Goal: Find specific page/section: Find specific page/section

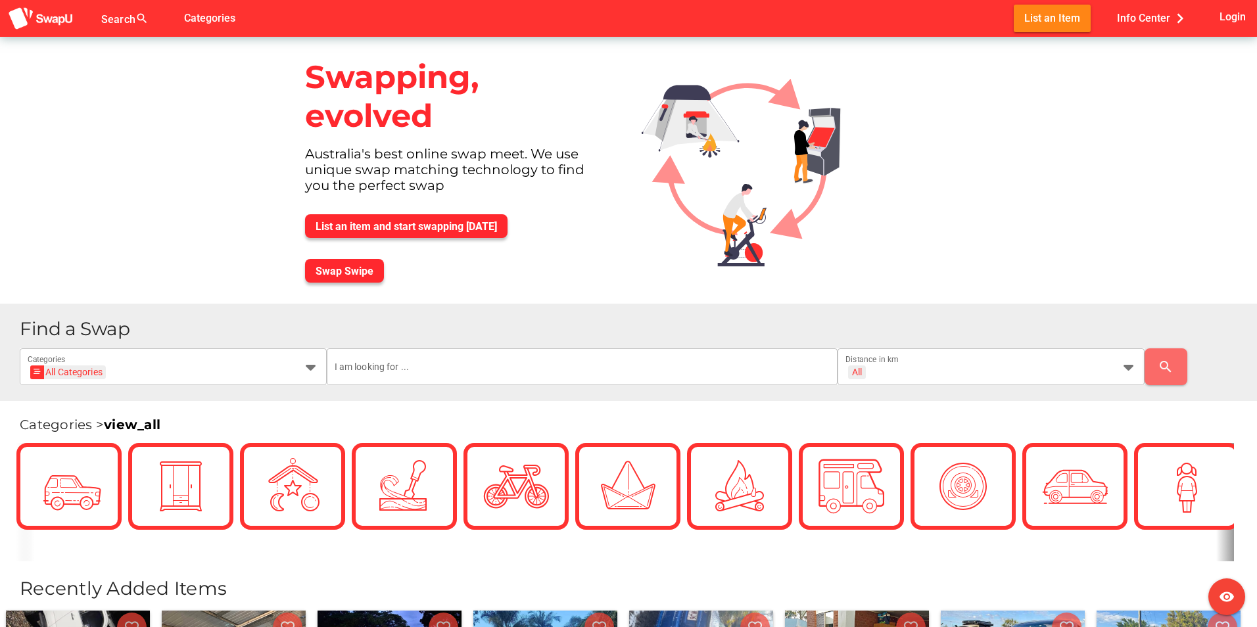
click at [356, 155] on div "Australia's best online swap meet. We use unique swap matching technology to fi…" at bounding box center [458, 175] width 326 height 58
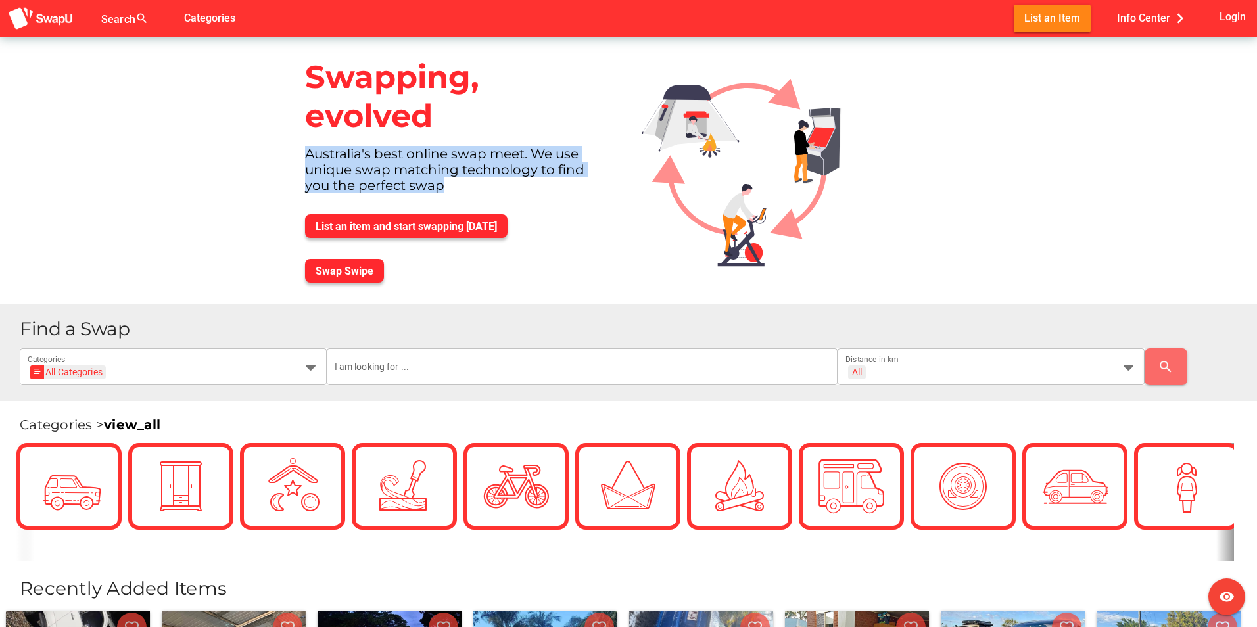
drag, startPoint x: 356, startPoint y: 155, endPoint x: 407, endPoint y: 182, distance: 57.4
click at [407, 182] on div "Australia's best online swap meet. We use unique swap matching technology to fi…" at bounding box center [458, 175] width 326 height 58
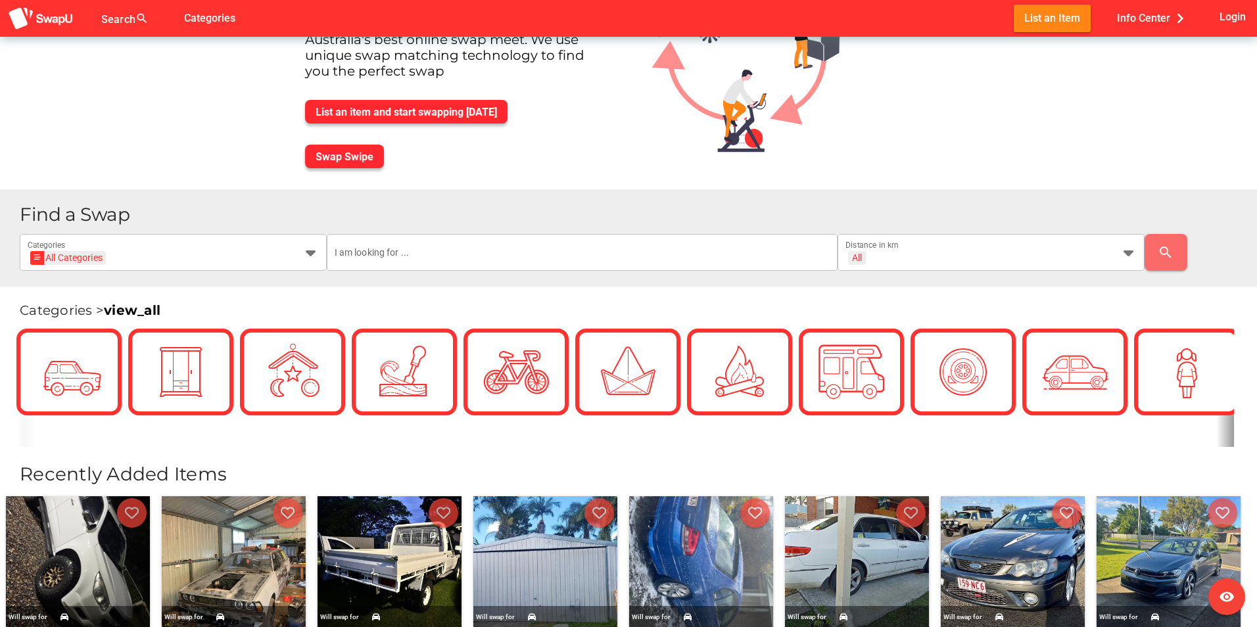
drag, startPoint x: 289, startPoint y: 194, endPoint x: 281, endPoint y: 239, distance: 45.3
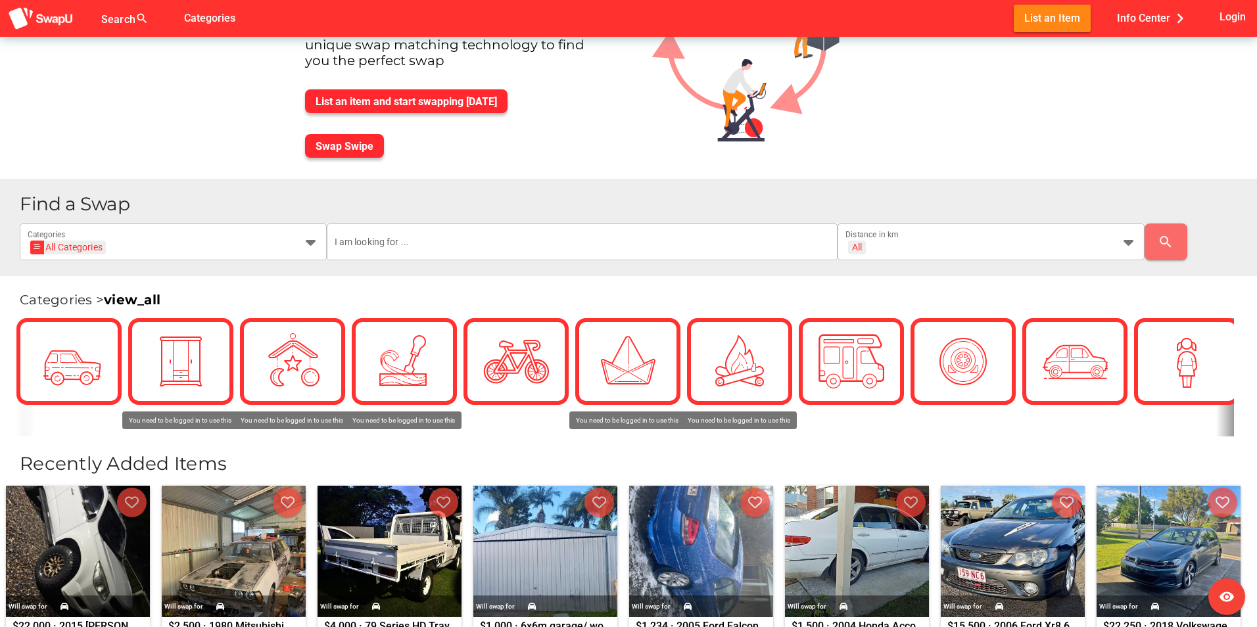
click at [878, 437] on div "Categories > view_all Recently Added Items Will swap for $22,000 $22,000 · 2015…" at bounding box center [628, 613] width 1257 height 675
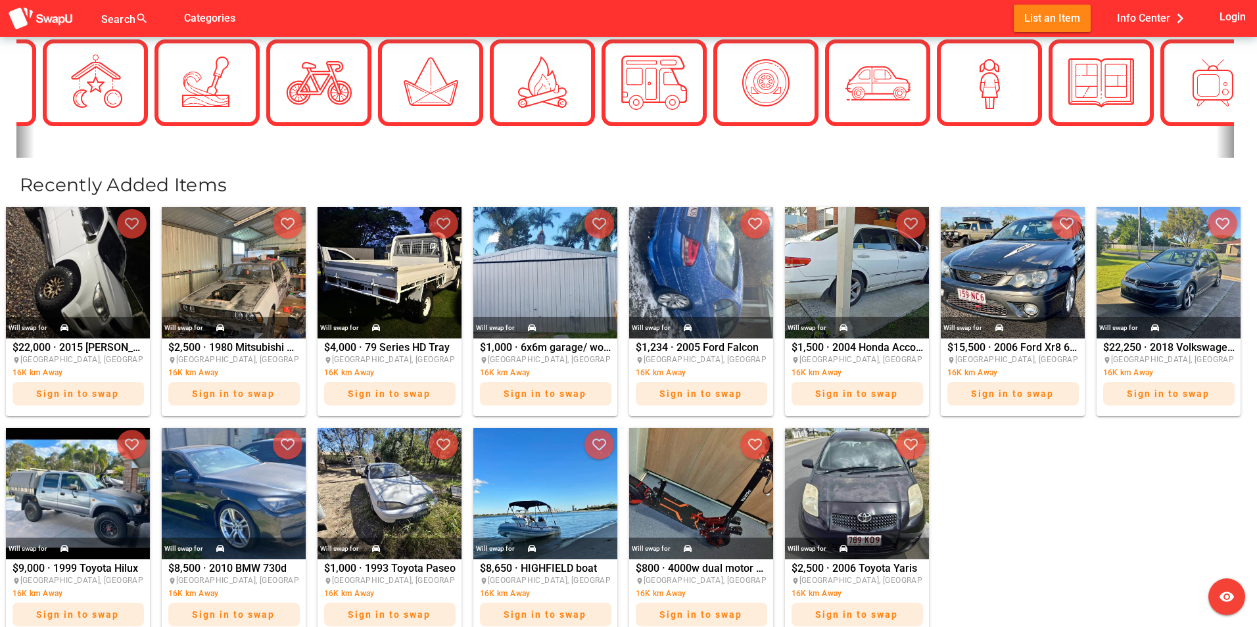
scroll to position [0, 0]
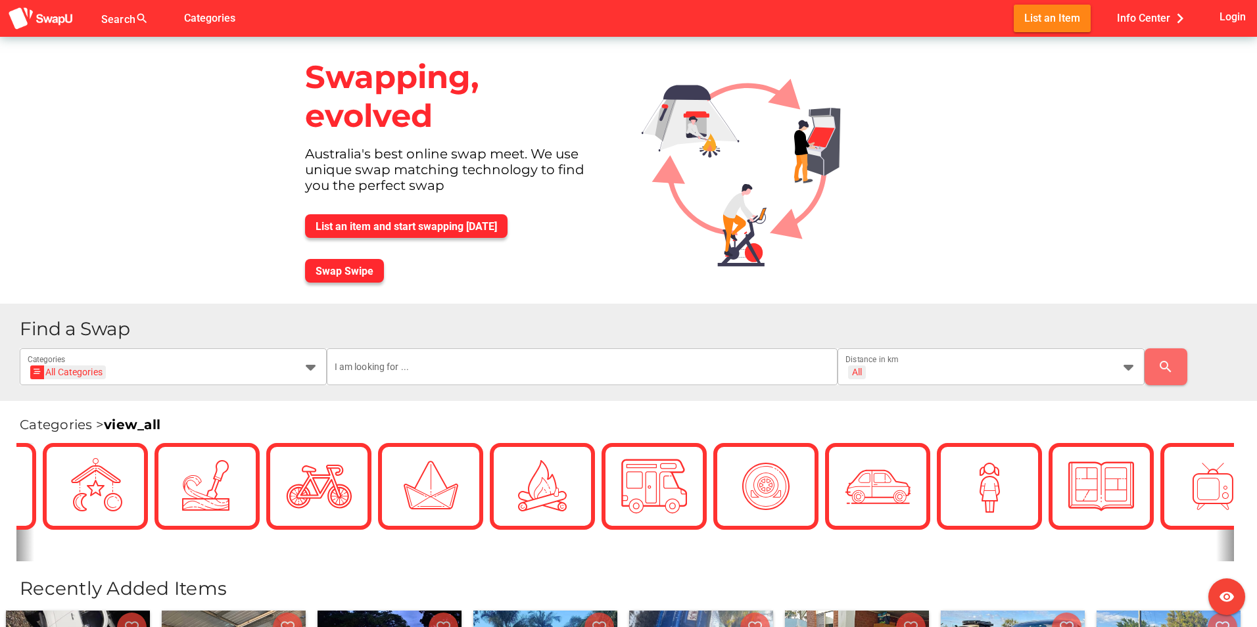
drag, startPoint x: 1051, startPoint y: 514, endPoint x: 924, endPoint y: 214, distance: 326.4
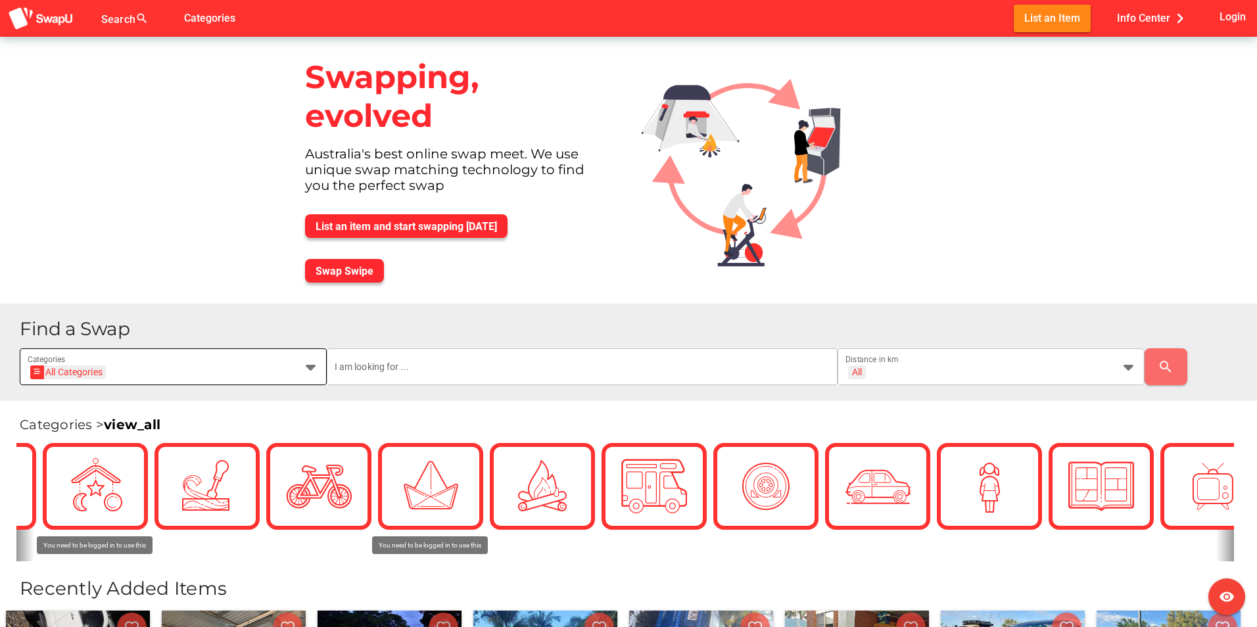
click at [97, 371] on div "All Categories" at bounding box center [68, 373] width 68 height 14
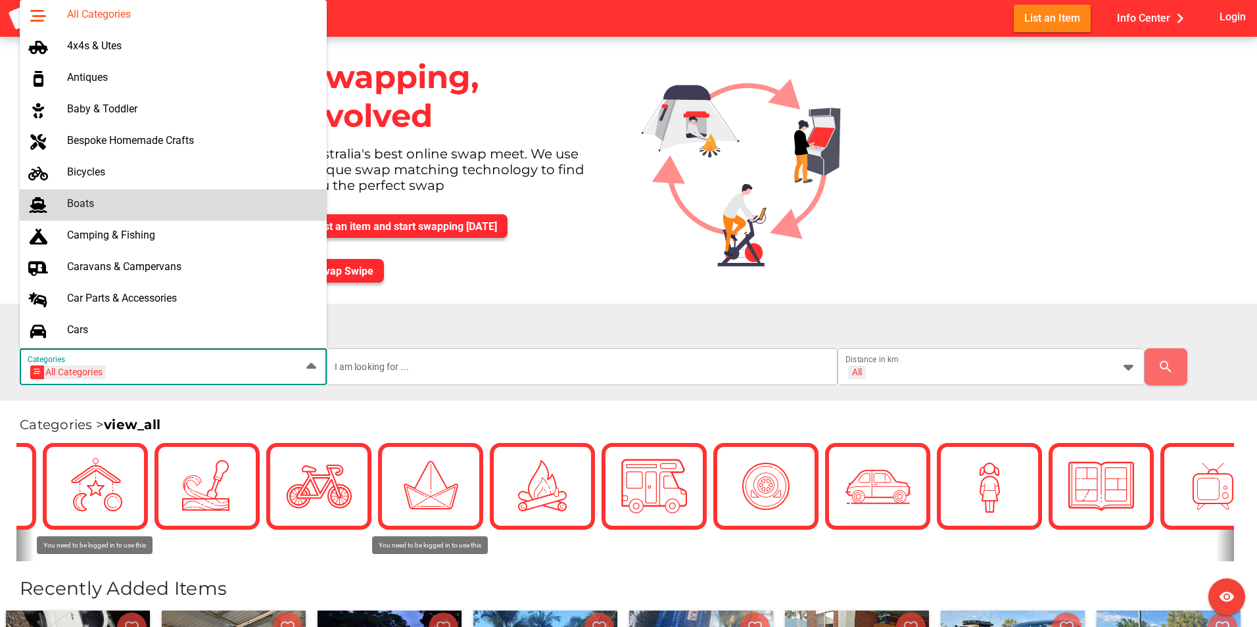
click at [135, 208] on div "Boats" at bounding box center [191, 203] width 249 height 12
type input "Boats"
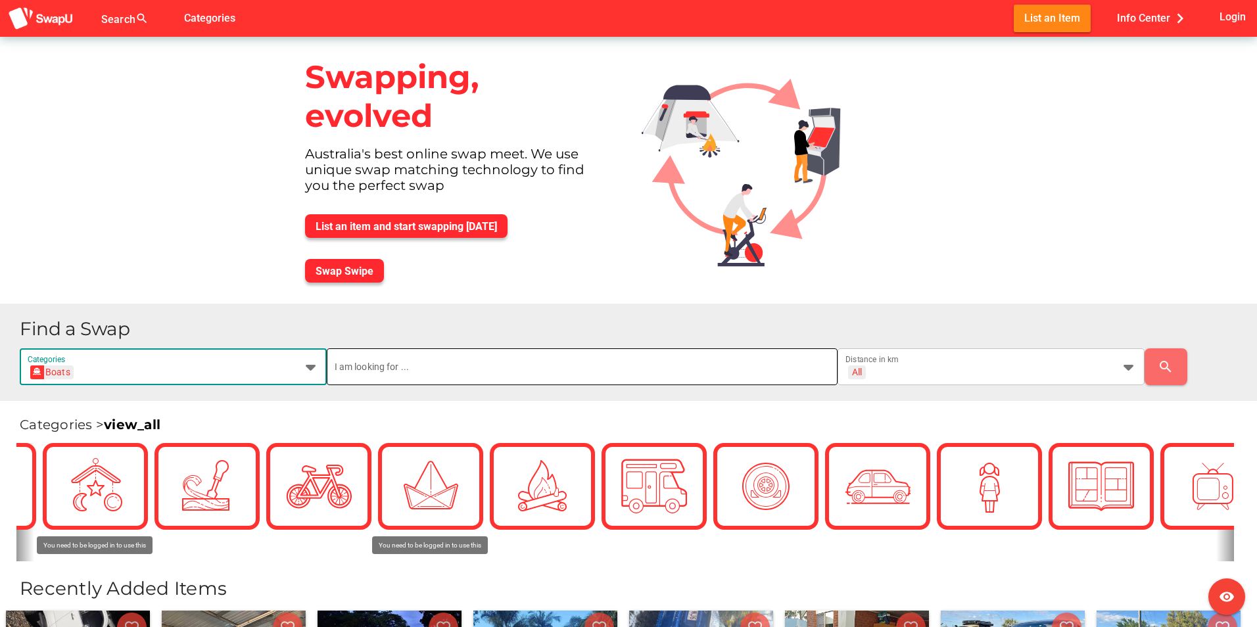
click at [356, 375] on input "text" at bounding box center [583, 366] width 496 height 37
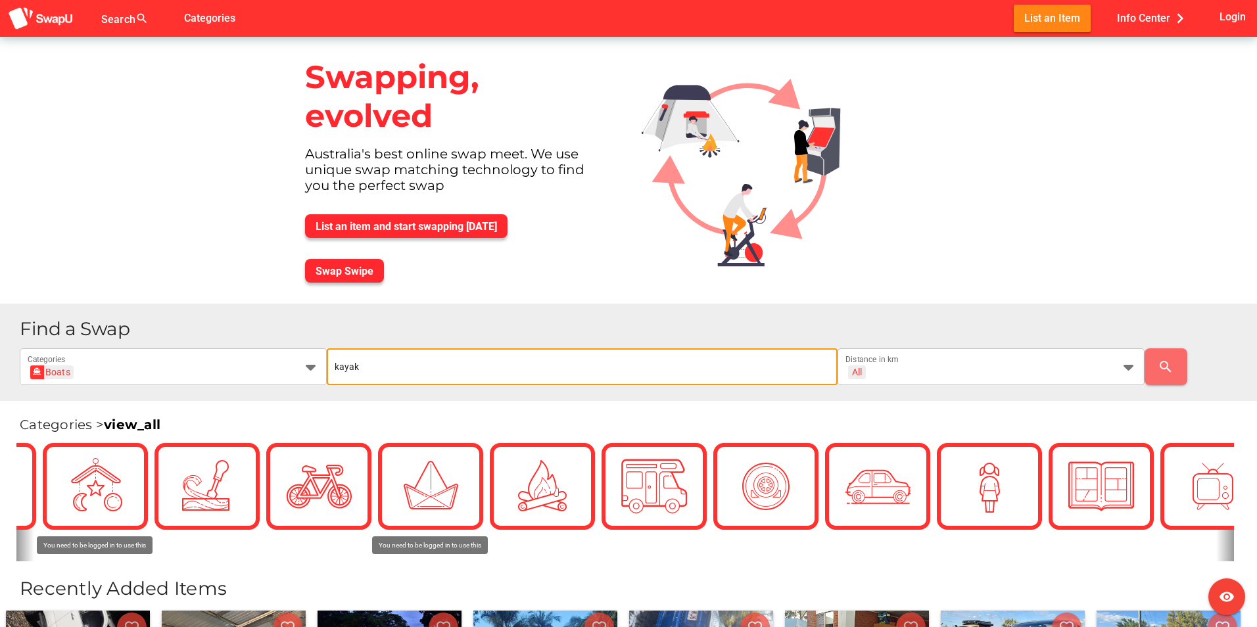
type input "kayak"
click at [744, 369] on input "kayak" at bounding box center [583, 366] width 496 height 37
